Goal: Task Accomplishment & Management: Manage account settings

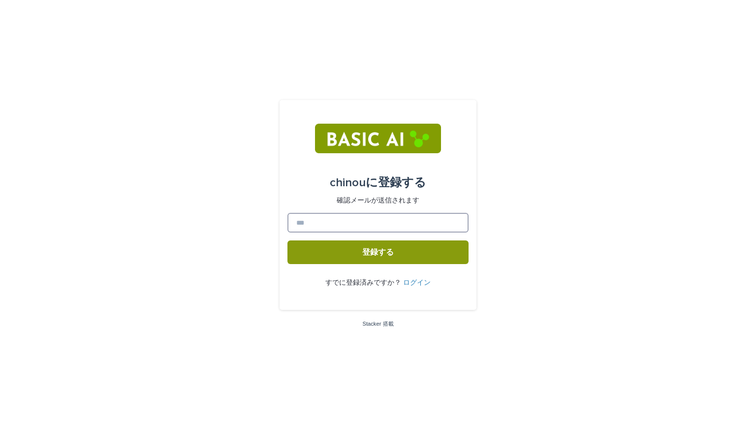
click at [313, 221] on input at bounding box center [378, 223] width 181 height 20
click at [363, 257] on button "登録する" at bounding box center [378, 252] width 181 height 24
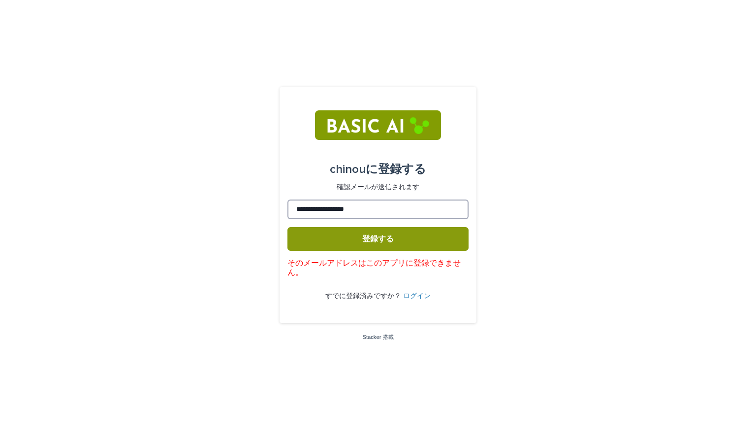
click at [375, 204] on input "**********" at bounding box center [378, 209] width 181 height 20
type input "*"
type input "**********"
click at [365, 244] on button "登録する" at bounding box center [378, 239] width 181 height 24
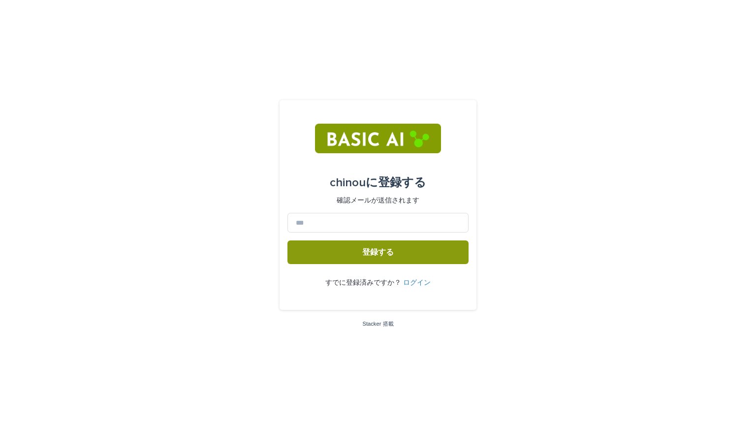
click at [416, 284] on font "ログイン" at bounding box center [417, 282] width 28 height 7
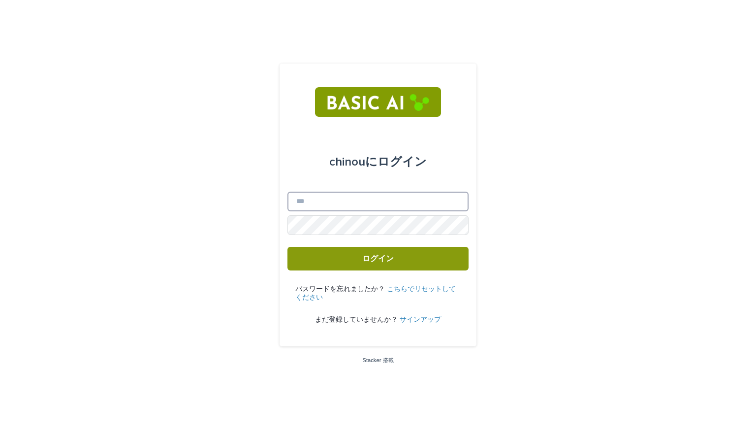
click at [330, 205] on input "メール" at bounding box center [378, 202] width 181 height 20
type input "**********"
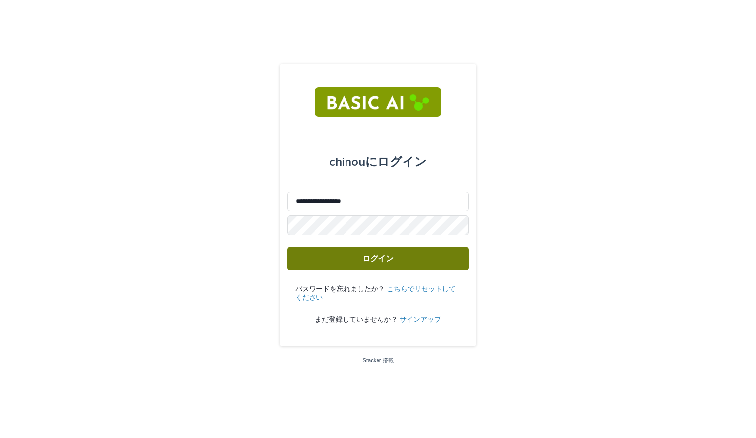
click at [340, 250] on button "ログイン" at bounding box center [378, 259] width 181 height 24
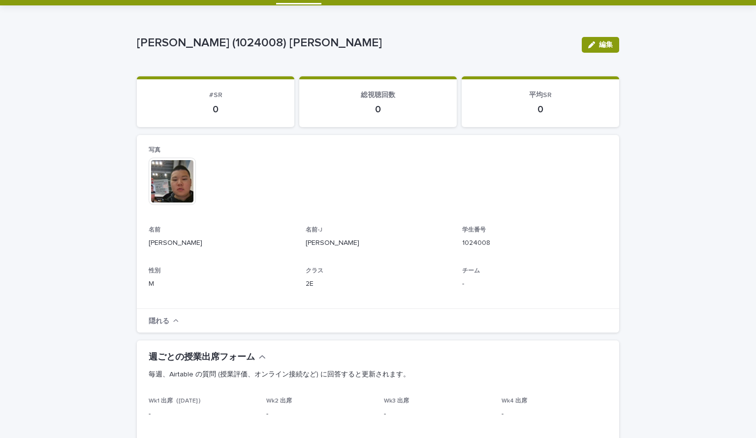
scroll to position [27, 0]
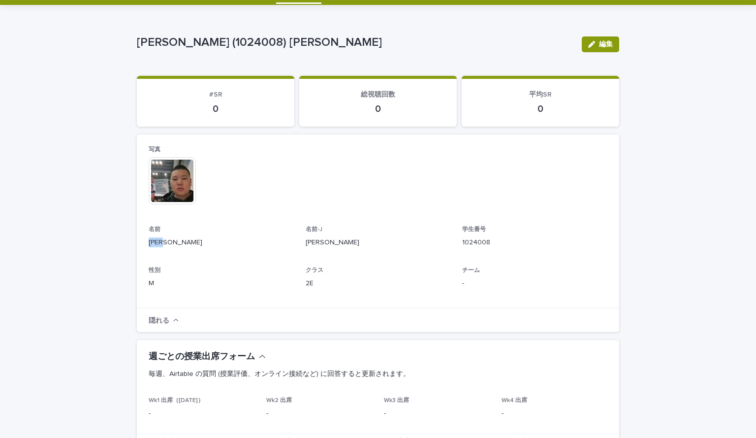
drag, startPoint x: 144, startPoint y: 241, endPoint x: 213, endPoint y: 245, distance: 68.6
click at [213, 245] on div "写真 このファイルを開くことができません ファイルをダウンロード 名前 安倍大成 名前-J 阿部大晟 学生番号 1024008 性別 M クラス 2E チーム…" at bounding box center [378, 221] width 483 height 174
click at [213, 245] on p "安倍大成" at bounding box center [221, 242] width 145 height 10
click at [172, 245] on font "安倍大成" at bounding box center [176, 242] width 54 height 7
click at [597, 49] on button "編集" at bounding box center [600, 44] width 37 height 16
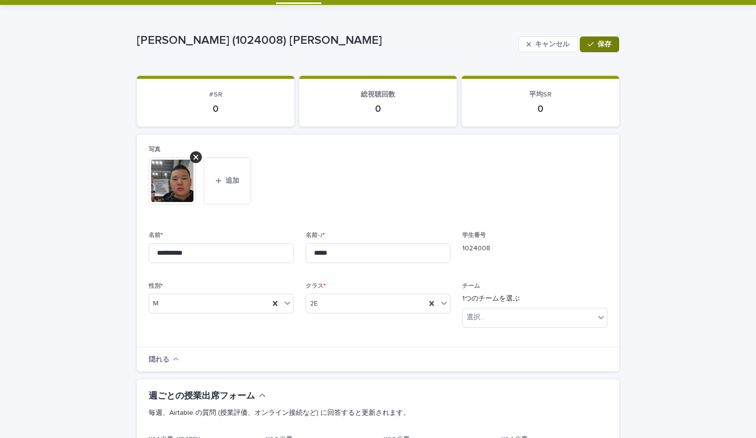
click at [588, 45] on icon "button" at bounding box center [591, 44] width 6 height 7
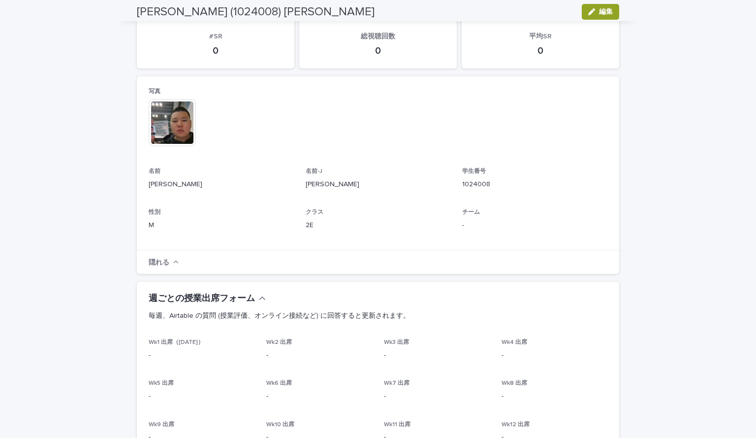
scroll to position [0, 0]
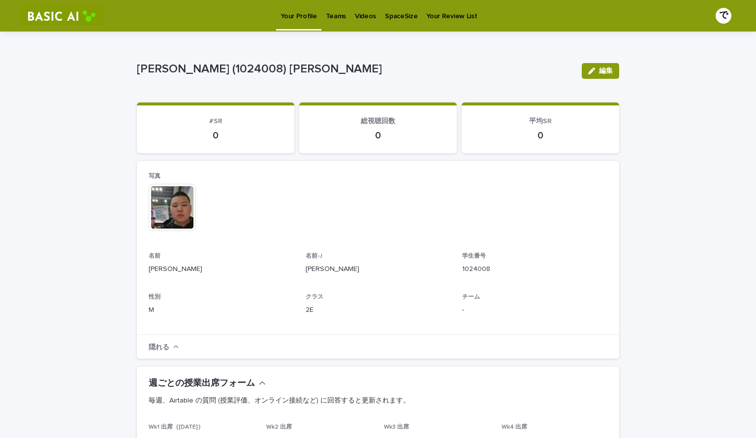
click at [298, 186] on div "このファイルを開くことができません ファイルをダウンロード" at bounding box center [378, 208] width 459 height 49
